Goal: Task Accomplishment & Management: Use online tool/utility

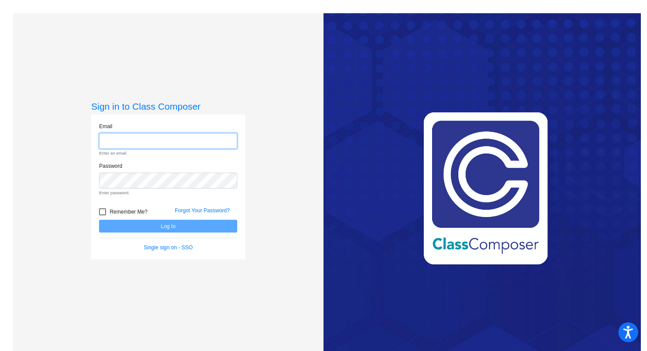
click at [138, 136] on input "email" at bounding box center [168, 141] width 138 height 16
click at [126, 141] on input "email" at bounding box center [168, 141] width 138 height 16
type input "[EMAIL_ADDRESS][DOMAIN_NAME]"
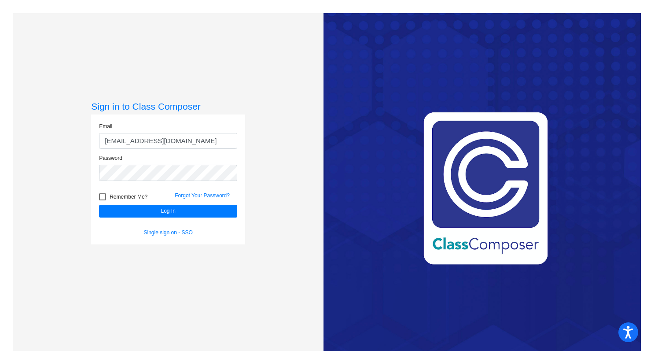
click at [99, 196] on div at bounding box center [102, 196] width 7 height 7
click at [102, 200] on input "Remember Me?" at bounding box center [102, 200] width 0 height 0
checkbox input "true"
click at [150, 209] on button "Log In" at bounding box center [168, 211] width 138 height 13
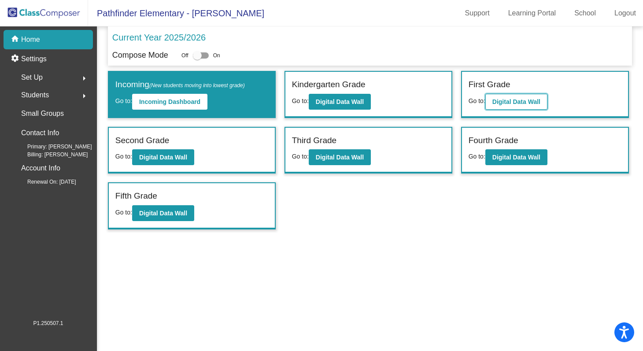
click at [502, 102] on b "Digital Data Wall" at bounding box center [516, 101] width 48 height 7
